Goal: Transaction & Acquisition: Purchase product/service

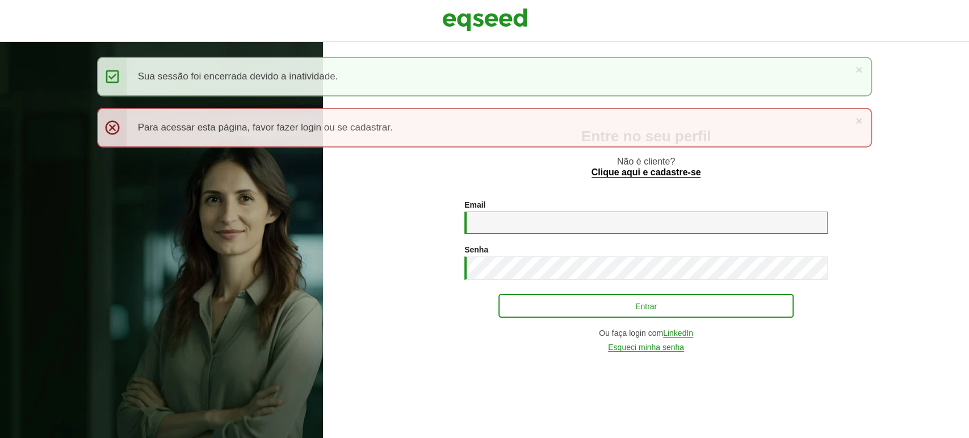
type input "**********"
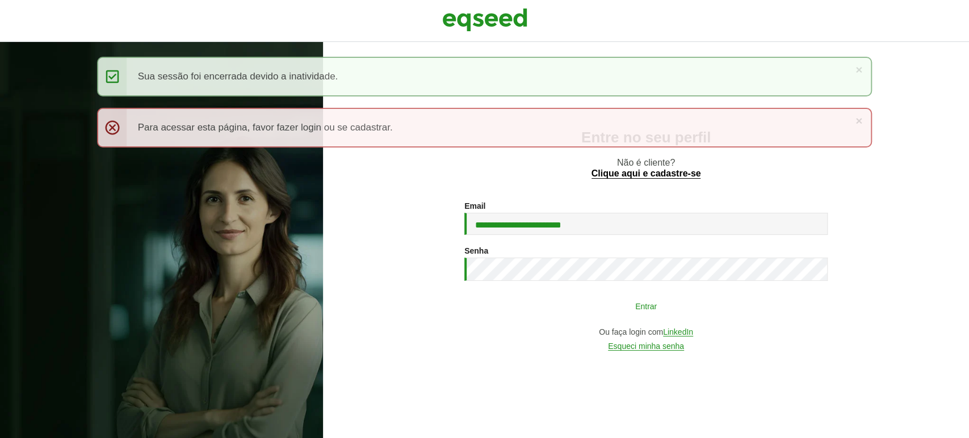
click at [580, 301] on button "Entrar" at bounding box center [646, 306] width 295 height 22
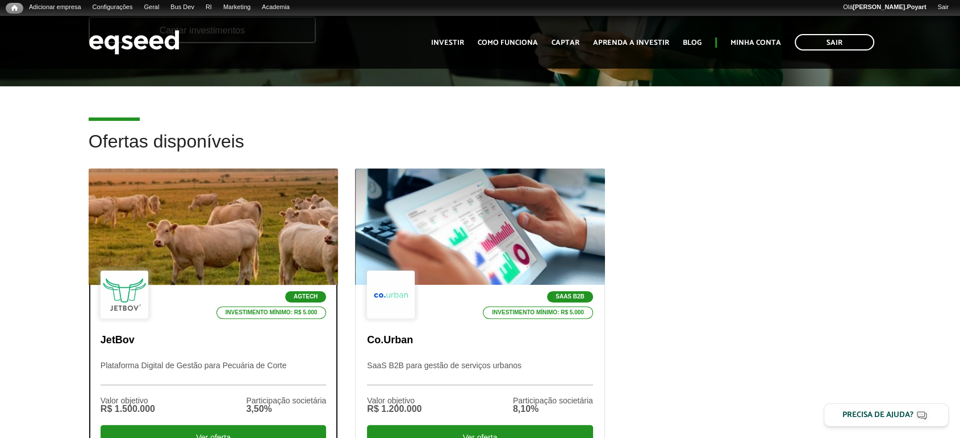
click at [207, 228] on div at bounding box center [213, 227] width 299 height 140
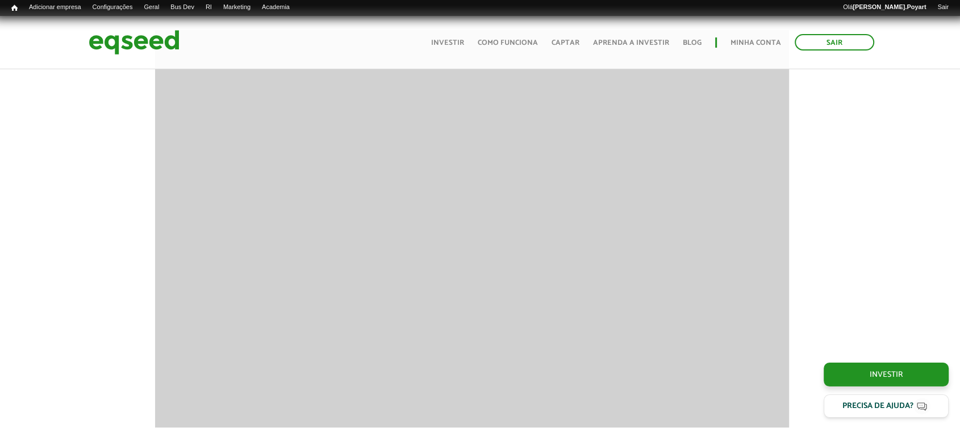
scroll to position [1475, 8]
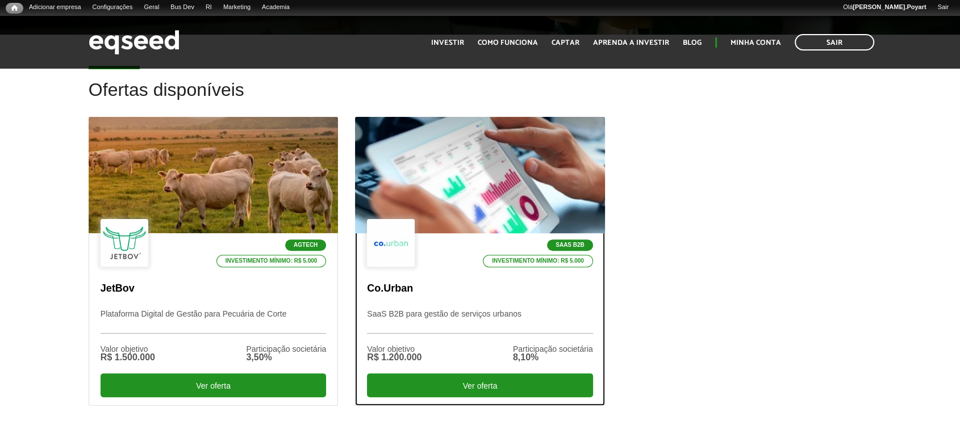
click at [430, 194] on div at bounding box center [479, 176] width 299 height 140
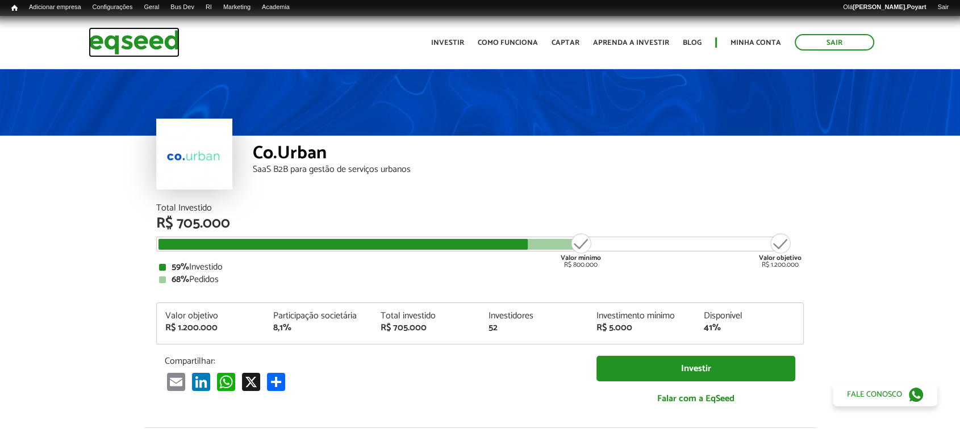
click at [124, 42] on img at bounding box center [134, 42] width 91 height 30
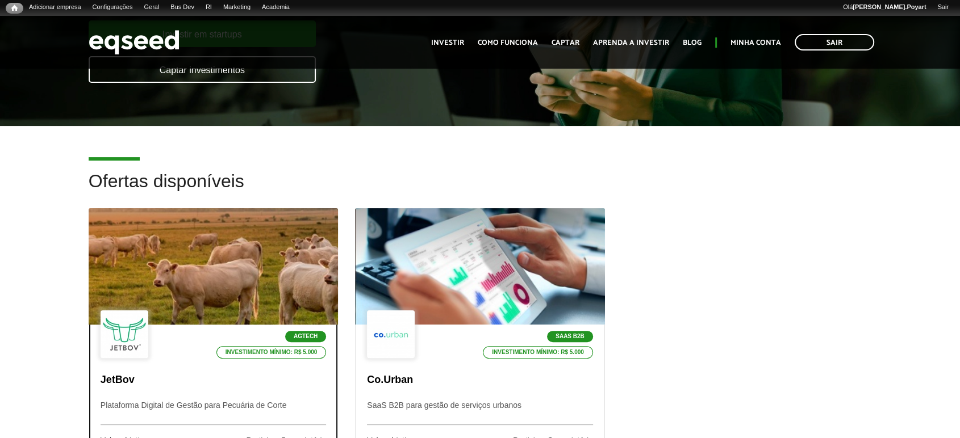
scroll to position [217, 0]
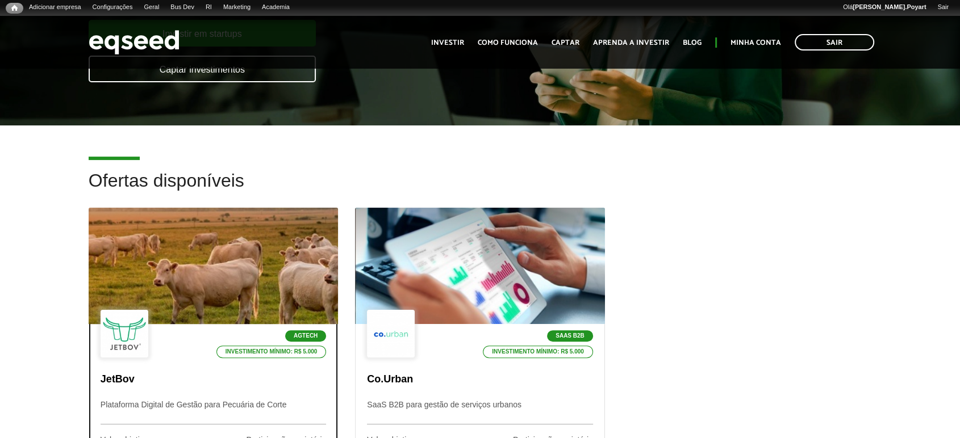
click at [183, 279] on div at bounding box center [213, 266] width 299 height 140
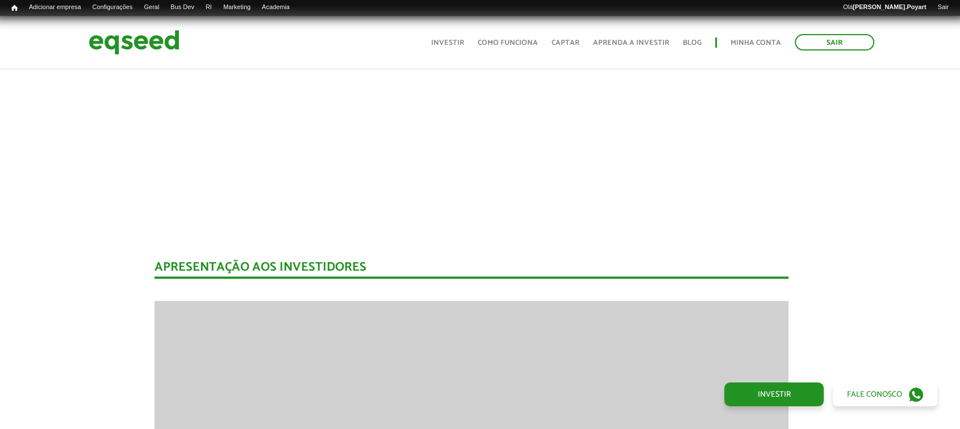
scroll to position [1295, 9]
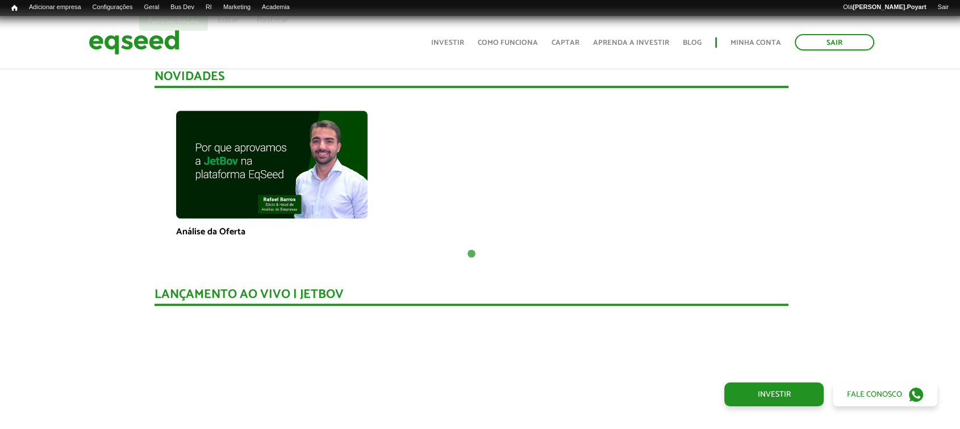
scroll to position [843, 9]
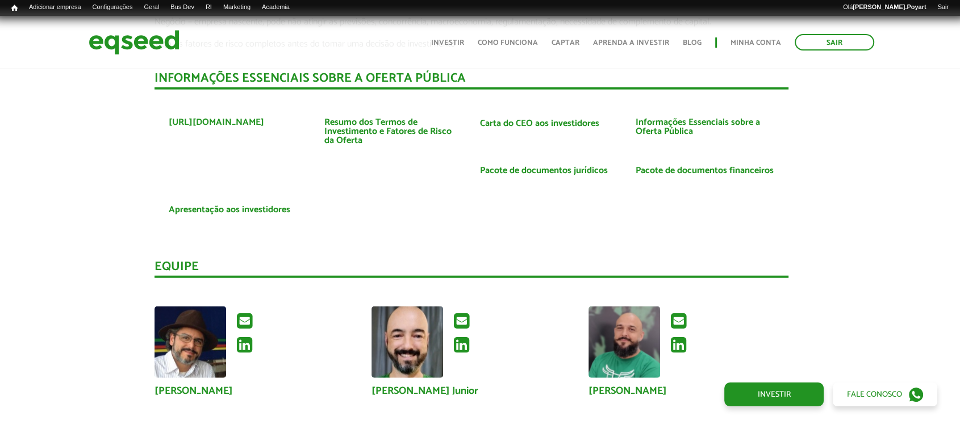
scroll to position [2703, 9]
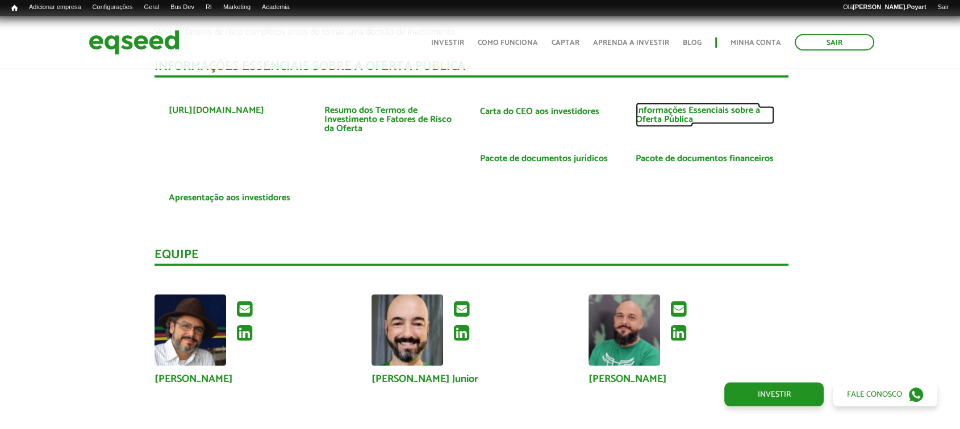
click at [644, 106] on link "Informações Essenciais sobre a Oferta Pública" at bounding box center [704, 115] width 139 height 18
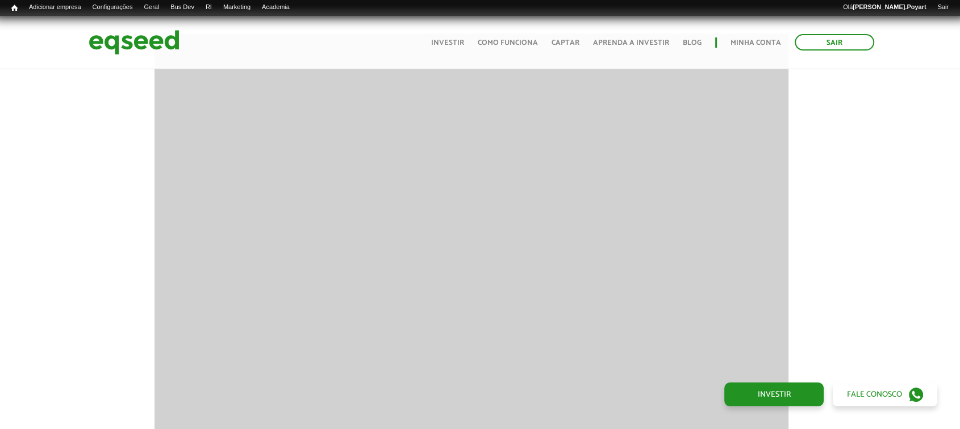
scroll to position [1524, 9]
